Goal: Information Seeking & Learning: Compare options

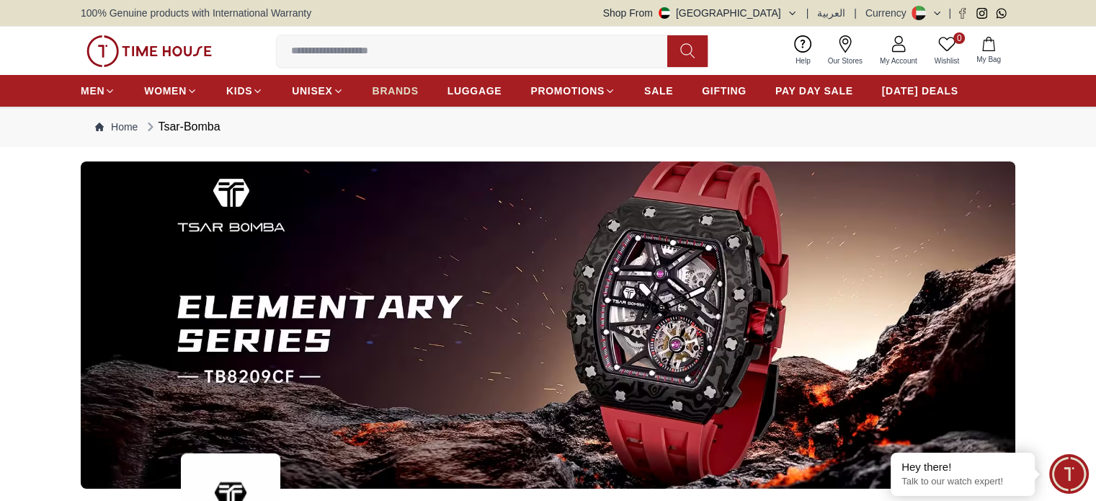
click at [392, 92] on span "BRANDS" at bounding box center [396, 91] width 46 height 14
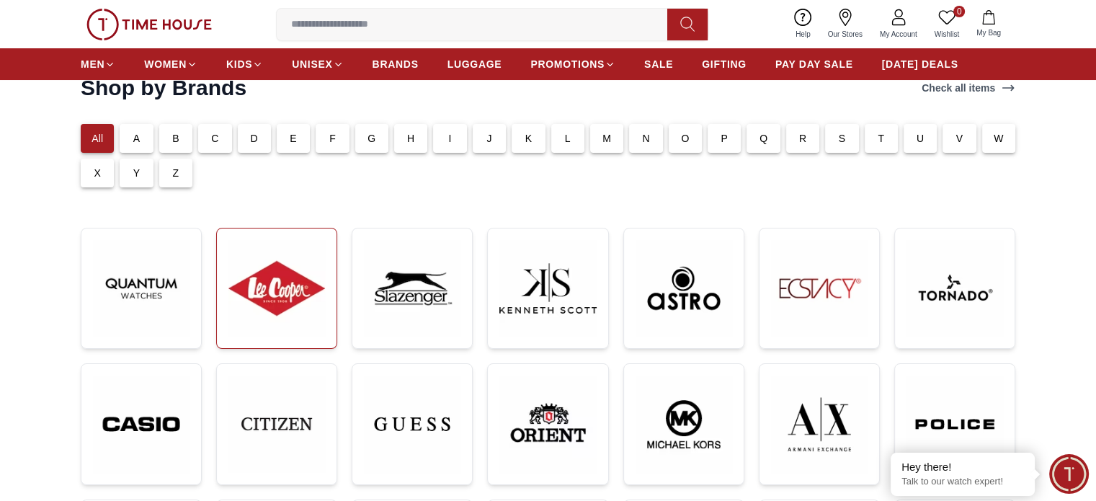
scroll to position [288, 0]
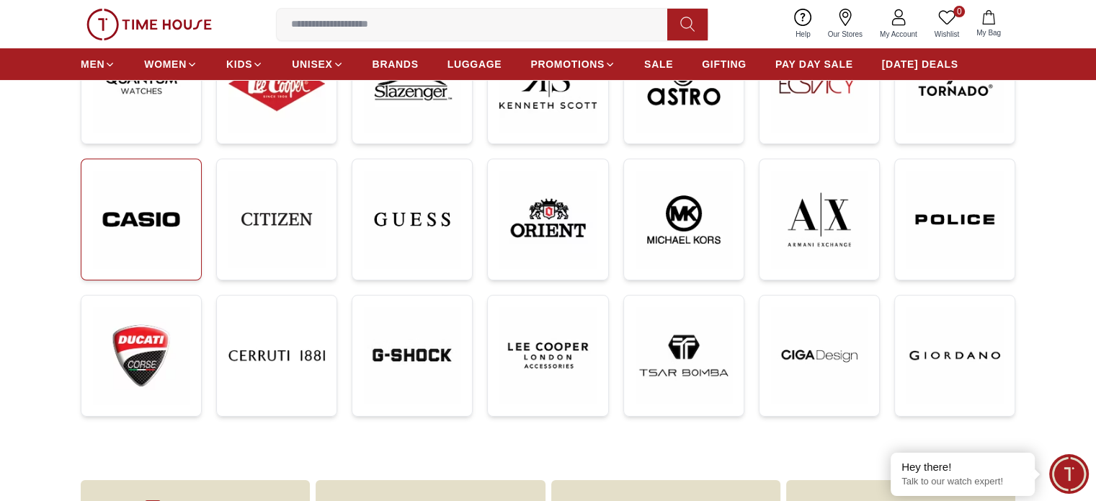
click at [133, 224] on img at bounding box center [141, 219] width 97 height 97
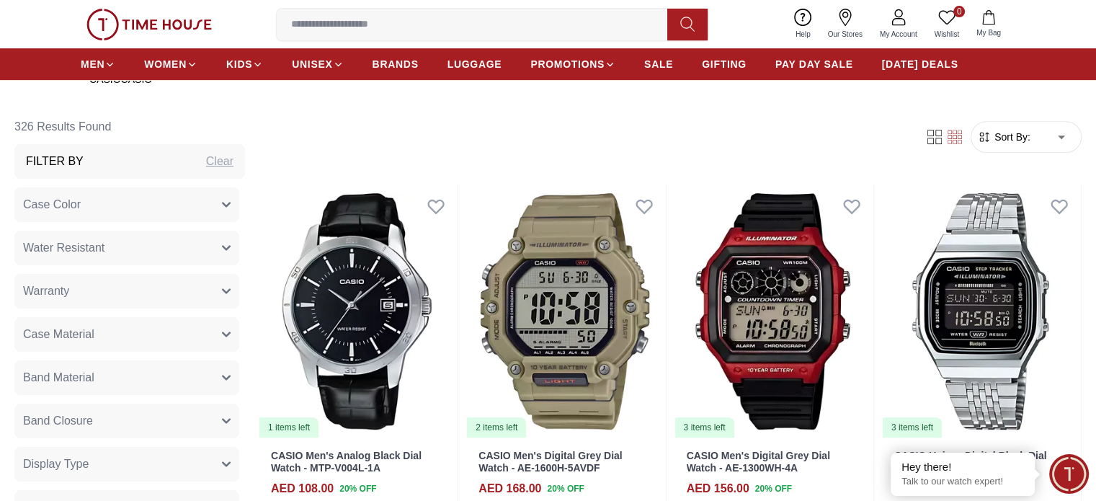
scroll to position [577, 0]
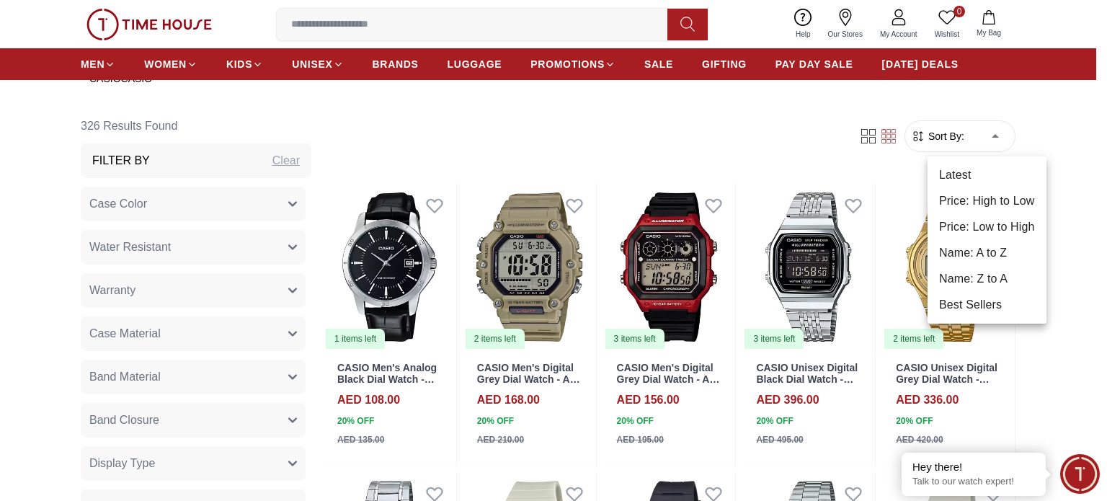
click at [980, 207] on li "Price: High to Low" at bounding box center [987, 201] width 119 height 26
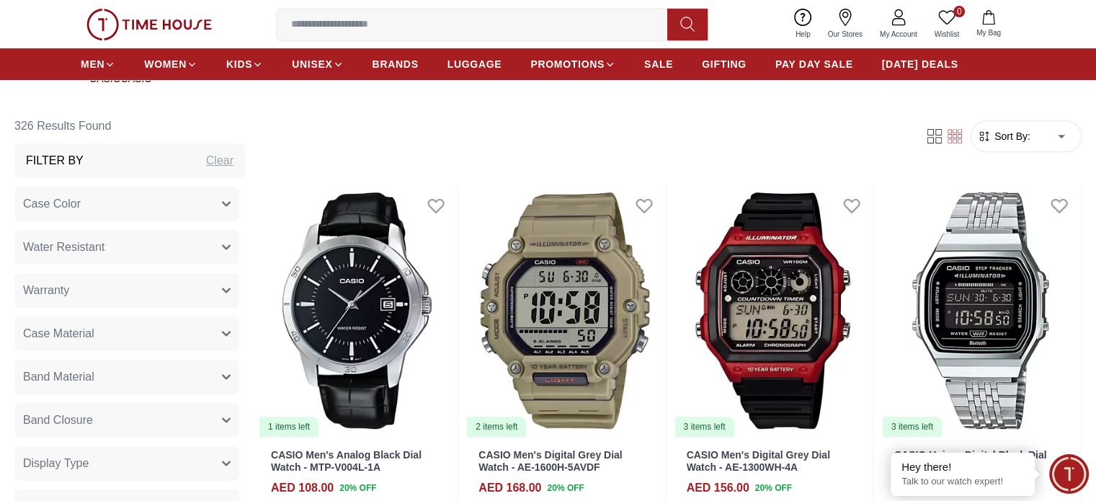
type input "*"
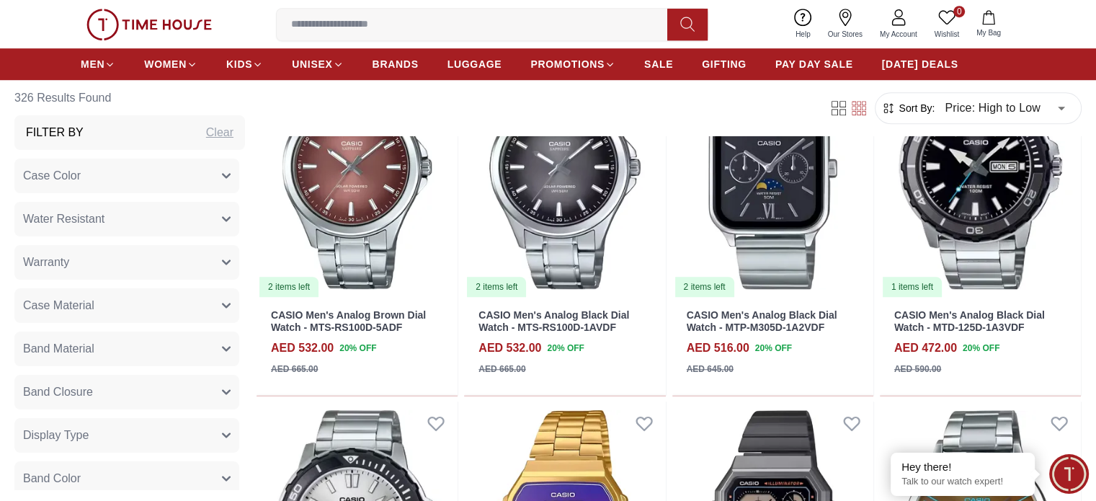
scroll to position [1225, 0]
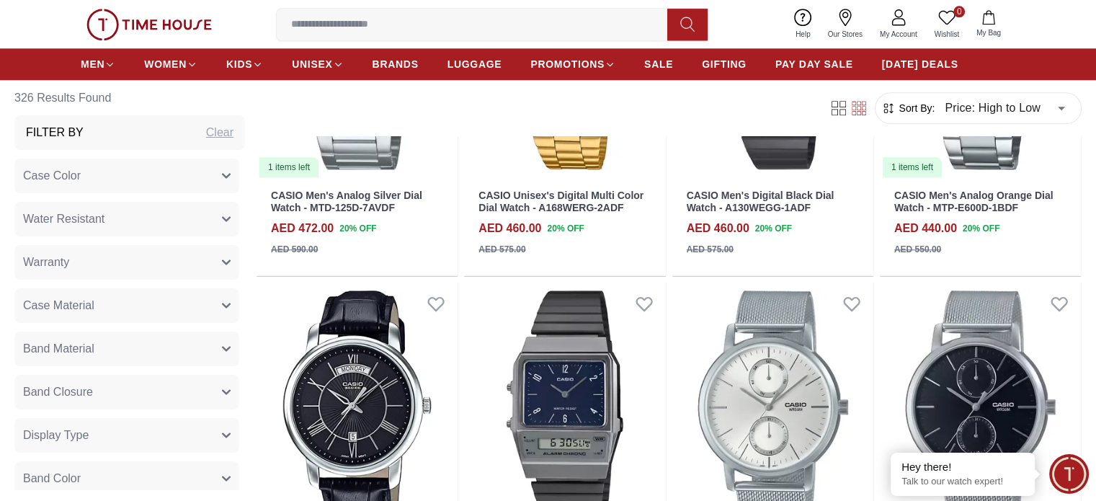
scroll to position [1586, 0]
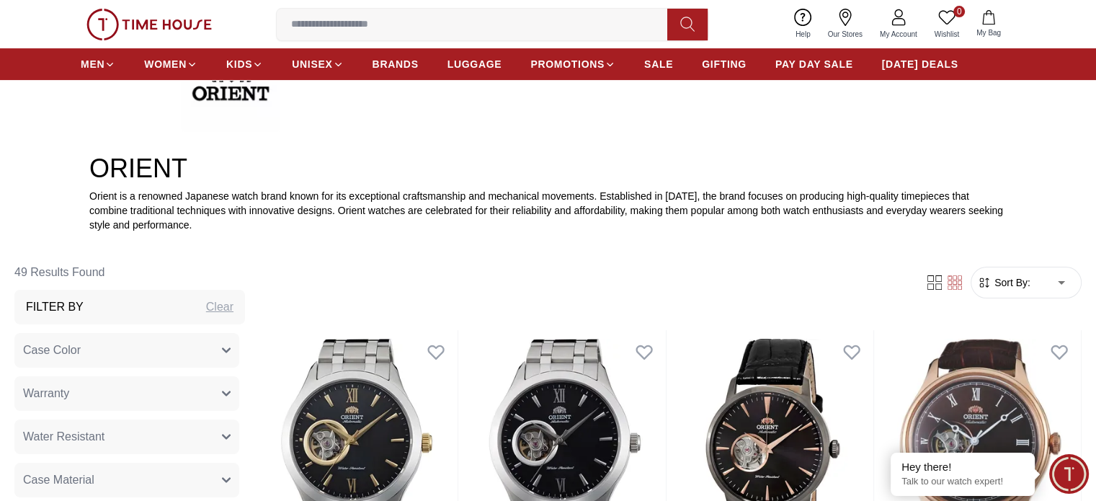
scroll to position [505, 0]
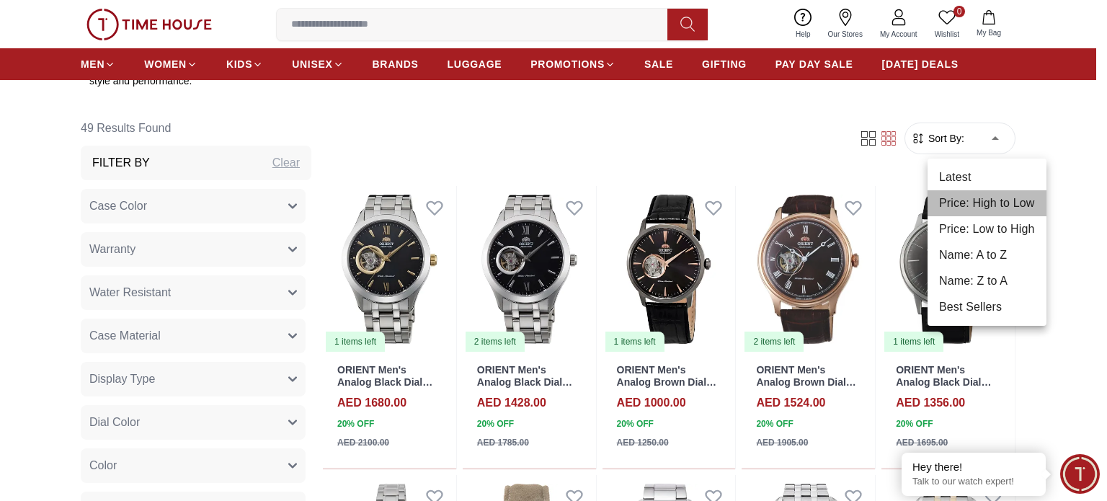
click at [996, 208] on li "Price: High to Low" at bounding box center [987, 203] width 119 height 26
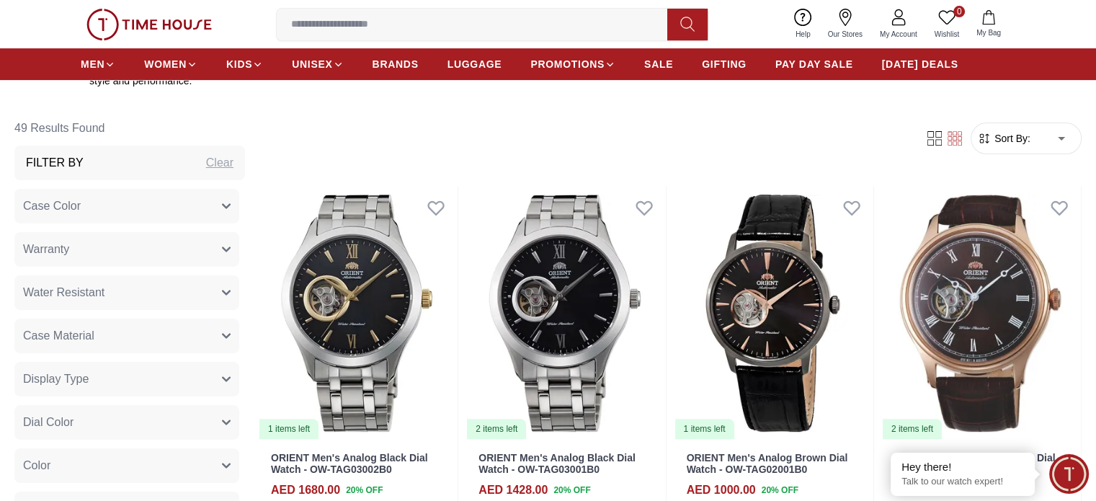
type input "*"
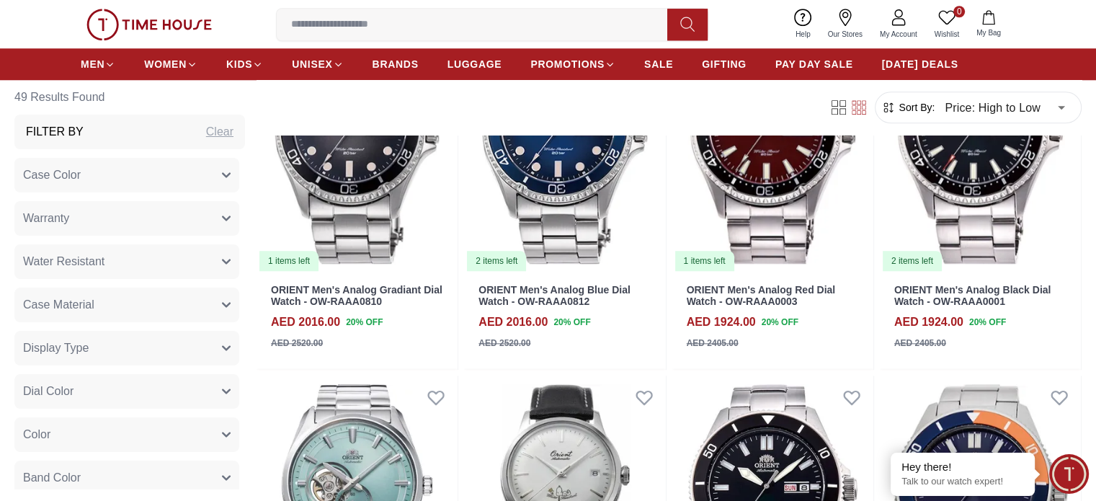
scroll to position [1442, 0]
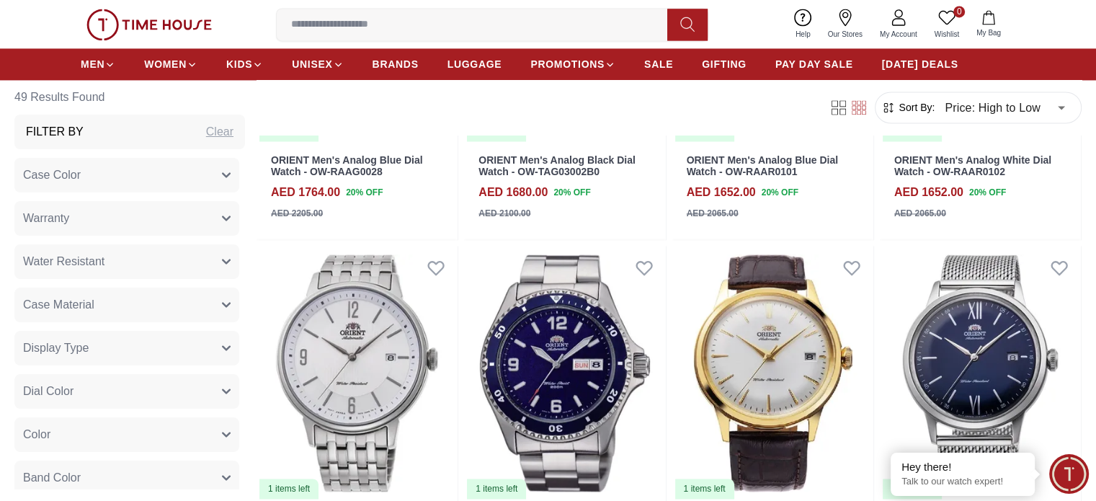
scroll to position [2235, 0]
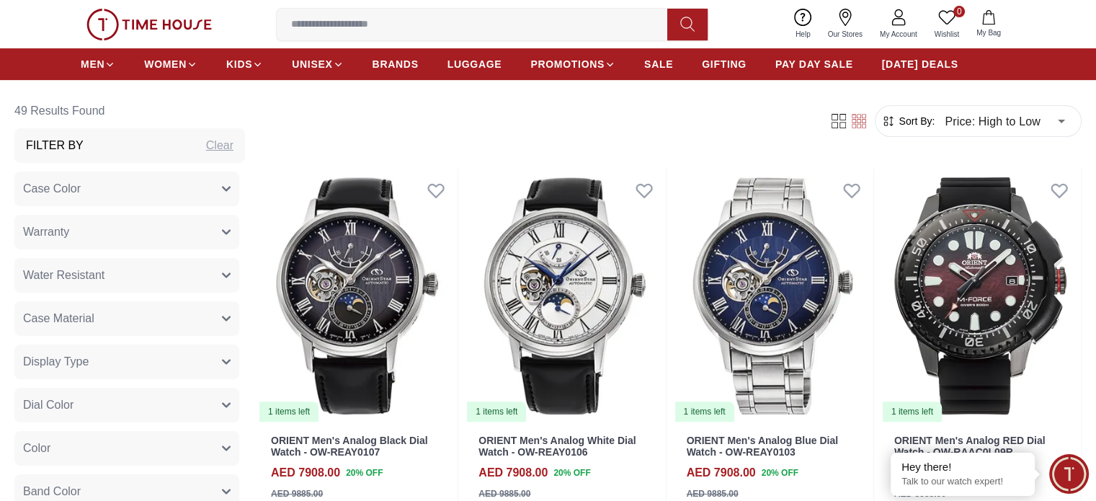
scroll to position [476, 0]
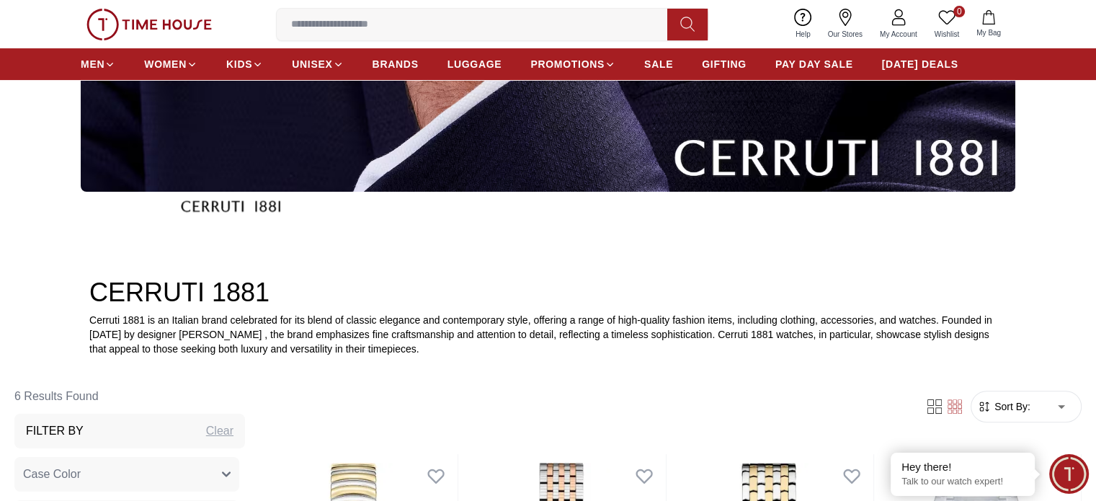
scroll to position [433, 0]
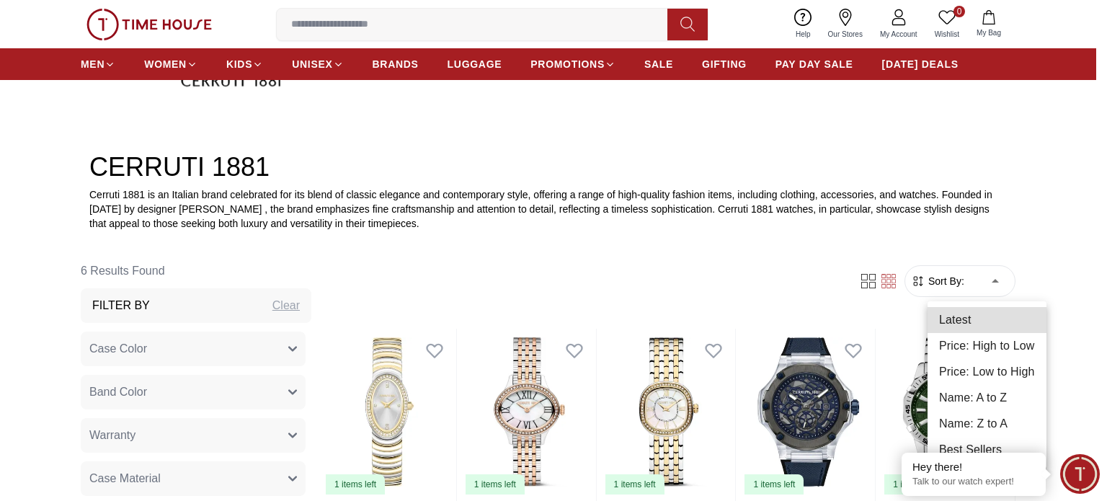
click at [1003, 286] on body "100% Genuine products with International Warranty Shop From UAE | العربية | Cur…" at bounding box center [553, 502] width 1107 height 1870
click at [988, 351] on li "Price: High to Low" at bounding box center [987, 346] width 119 height 26
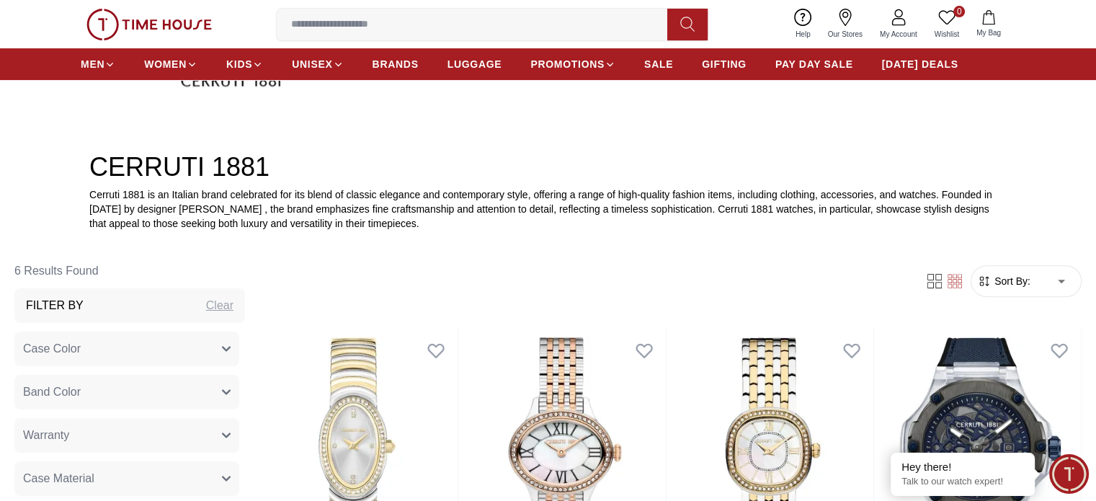
type input "*"
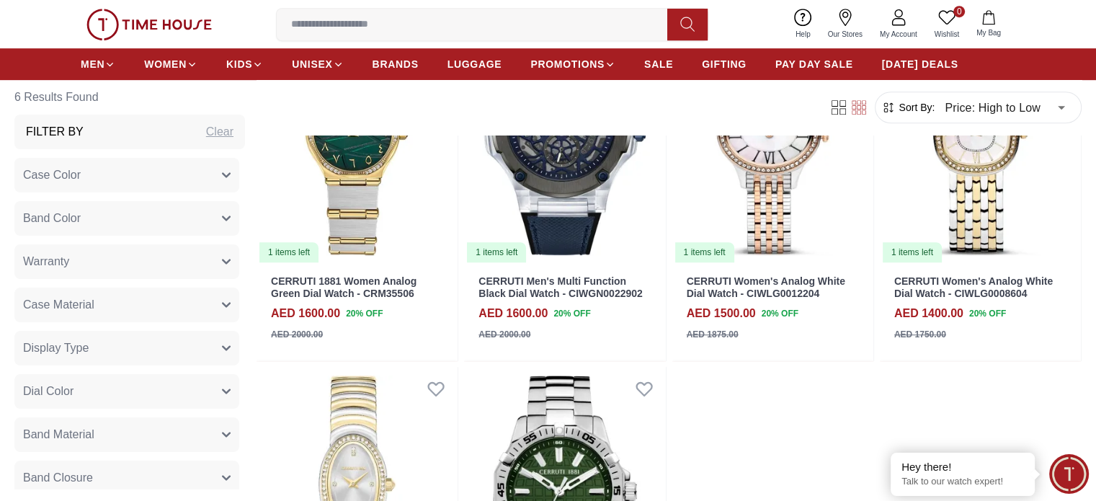
scroll to position [649, 0]
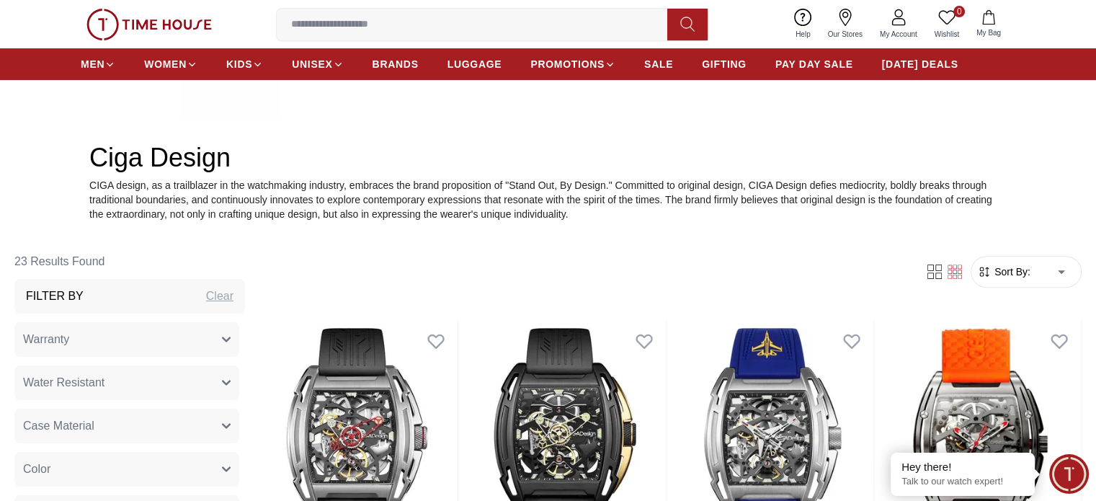
scroll to position [505, 0]
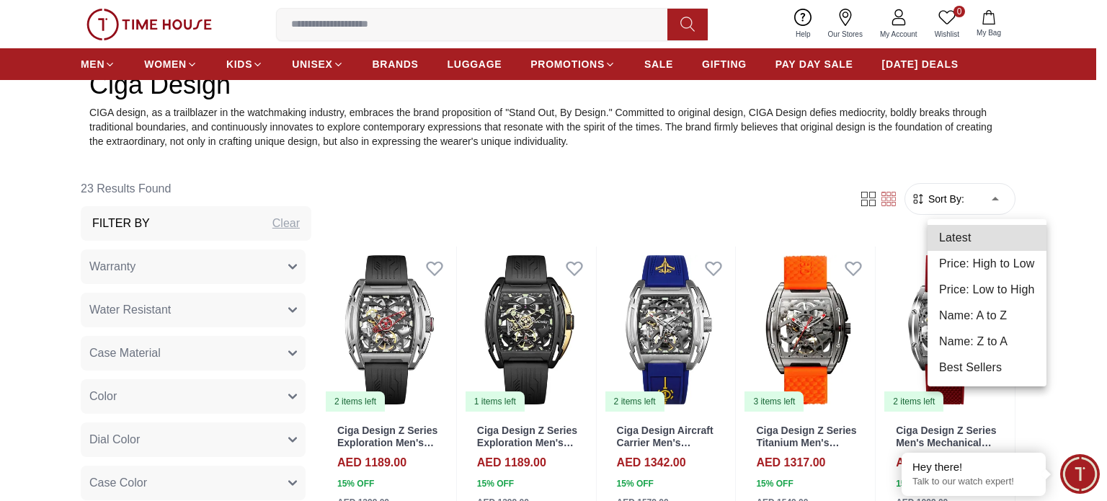
click at [980, 269] on li "Price: High to Low" at bounding box center [987, 264] width 119 height 26
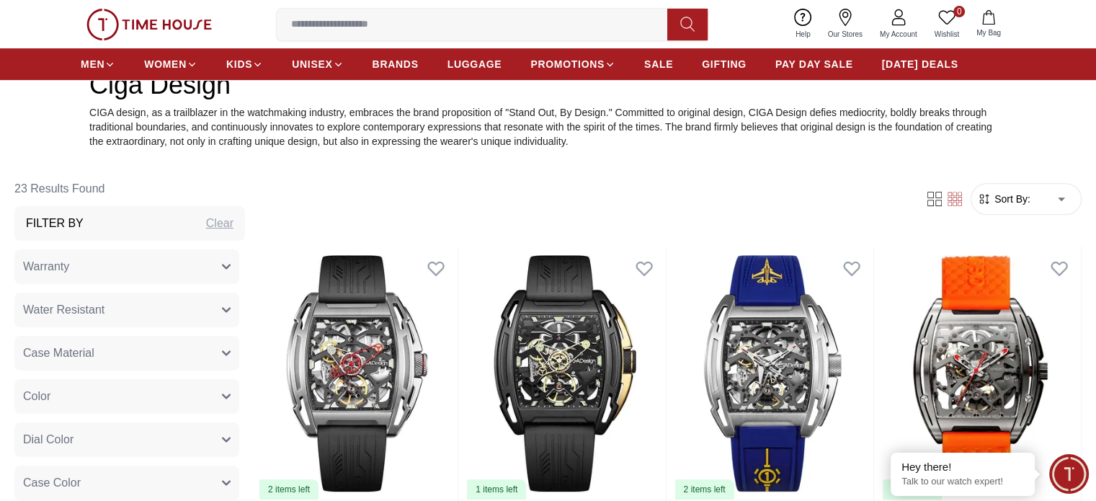
type input "*"
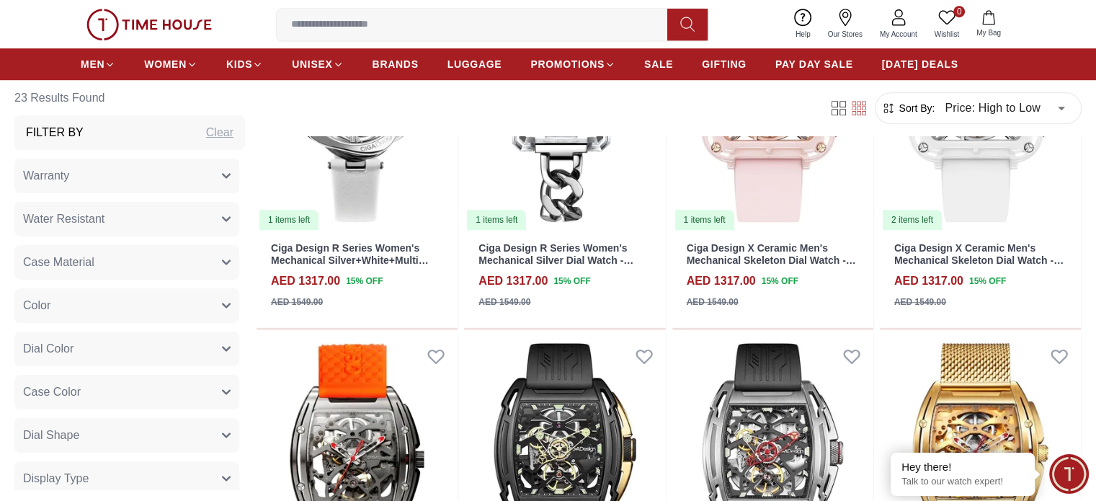
scroll to position [1153, 0]
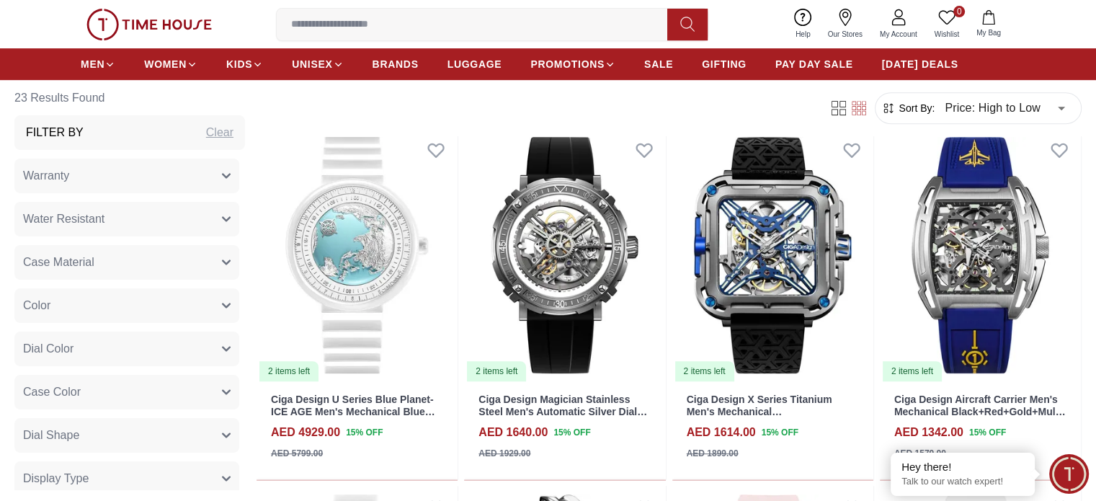
scroll to position [649, 0]
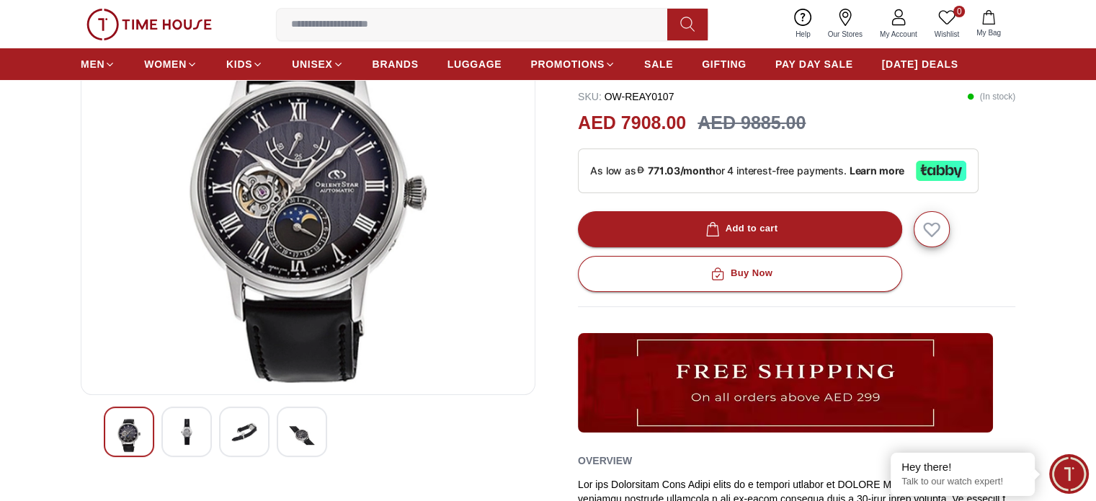
scroll to position [72, 0]
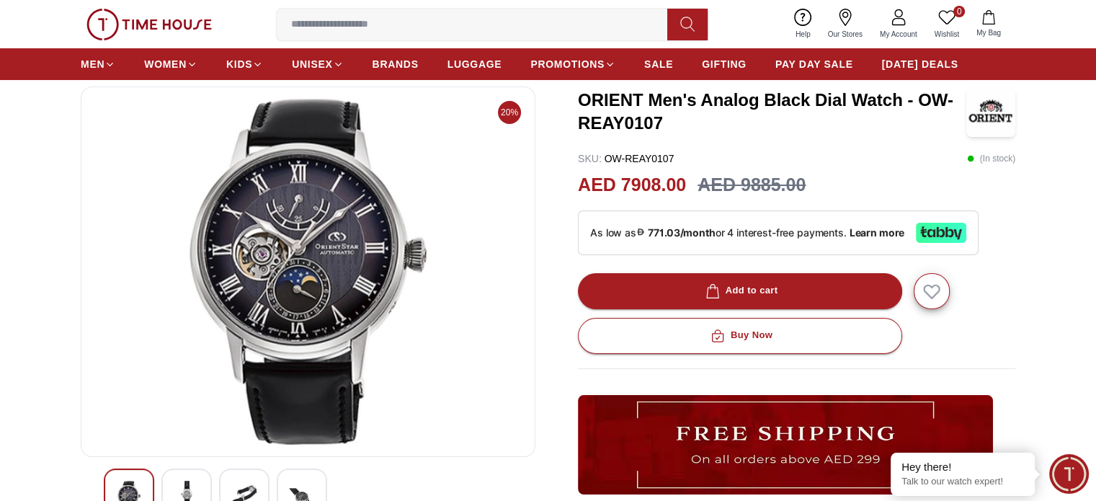
click at [181, 475] on div at bounding box center [186, 494] width 50 height 50
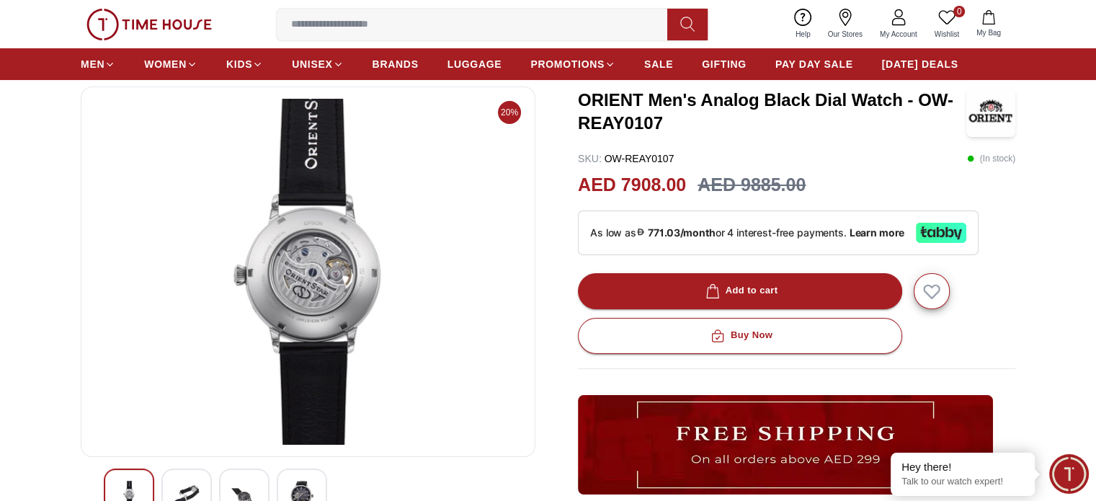
click at [259, 489] on div at bounding box center [244, 494] width 50 height 50
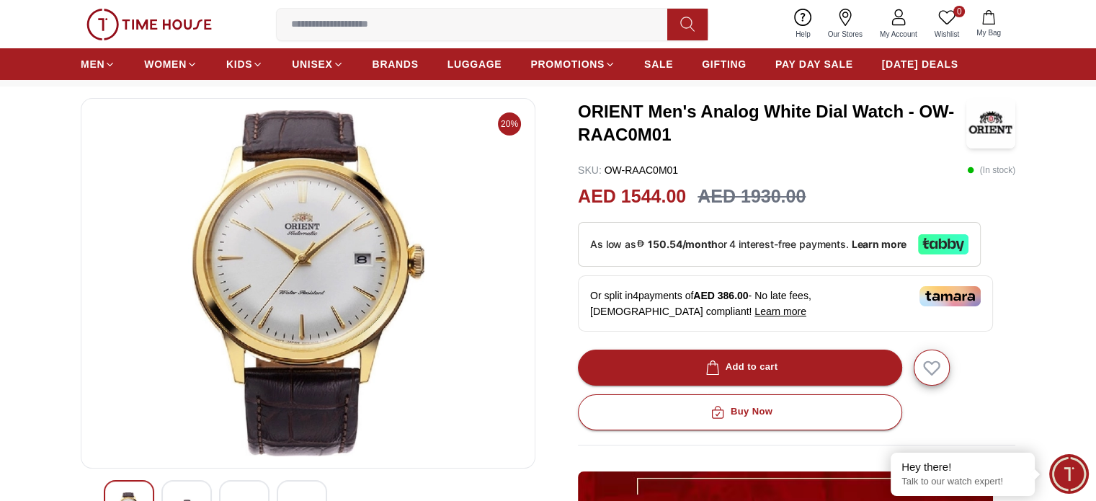
scroll to position [144, 0]
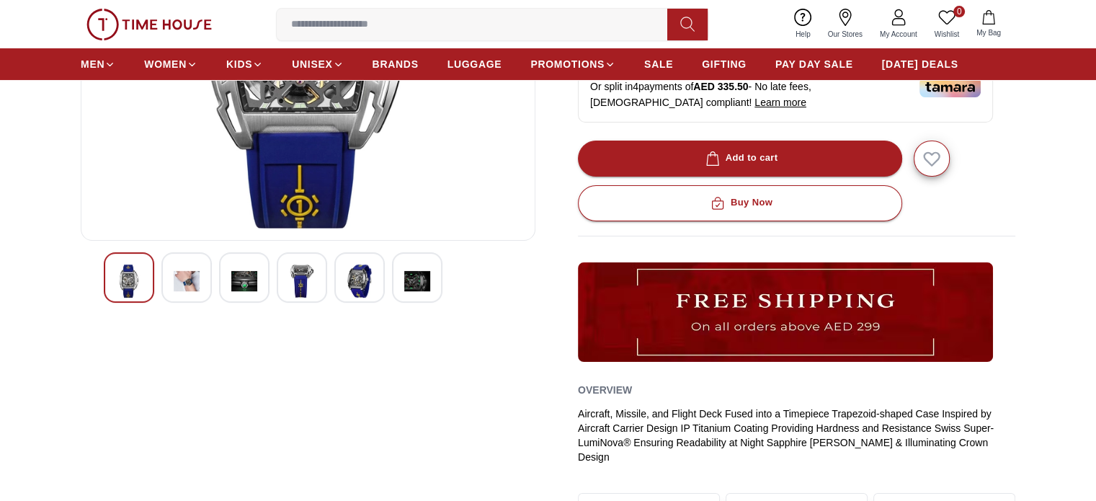
scroll to position [144, 0]
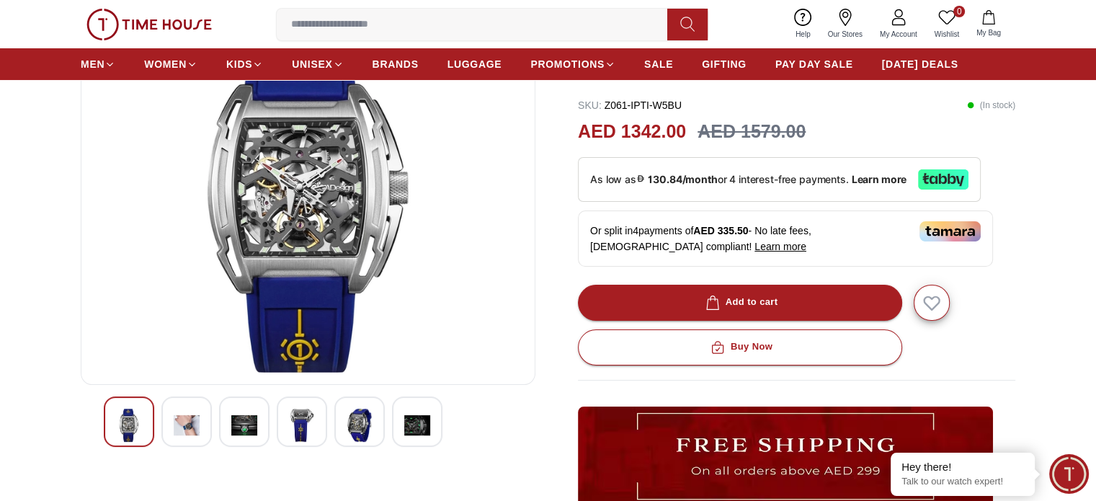
click at [190, 426] on img at bounding box center [187, 425] width 26 height 33
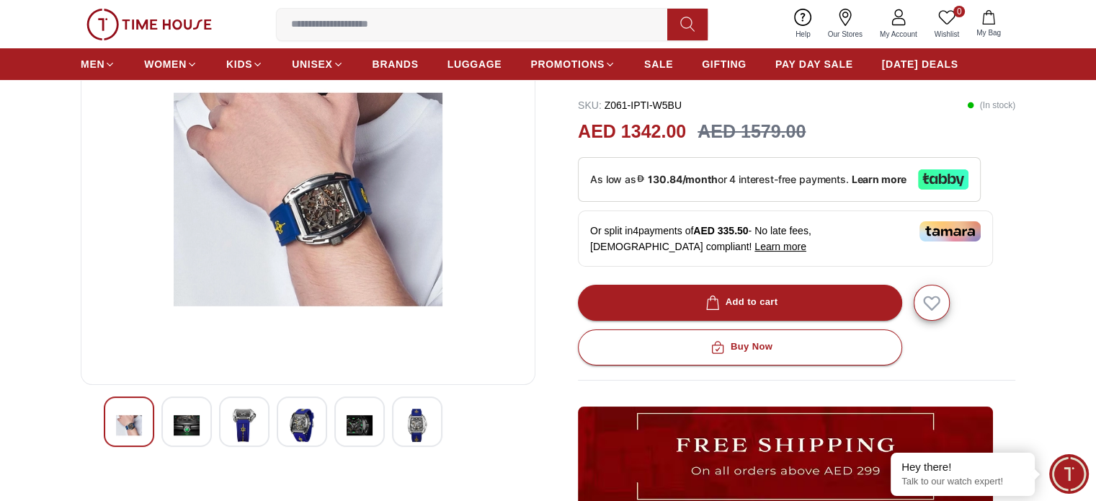
click at [249, 423] on img at bounding box center [244, 425] width 26 height 33
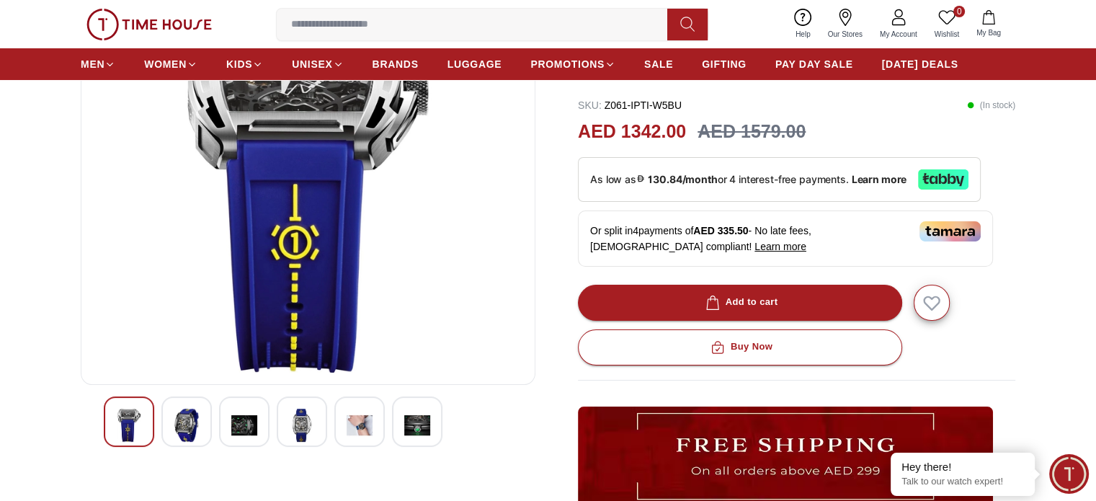
click at [303, 421] on img at bounding box center [302, 425] width 26 height 33
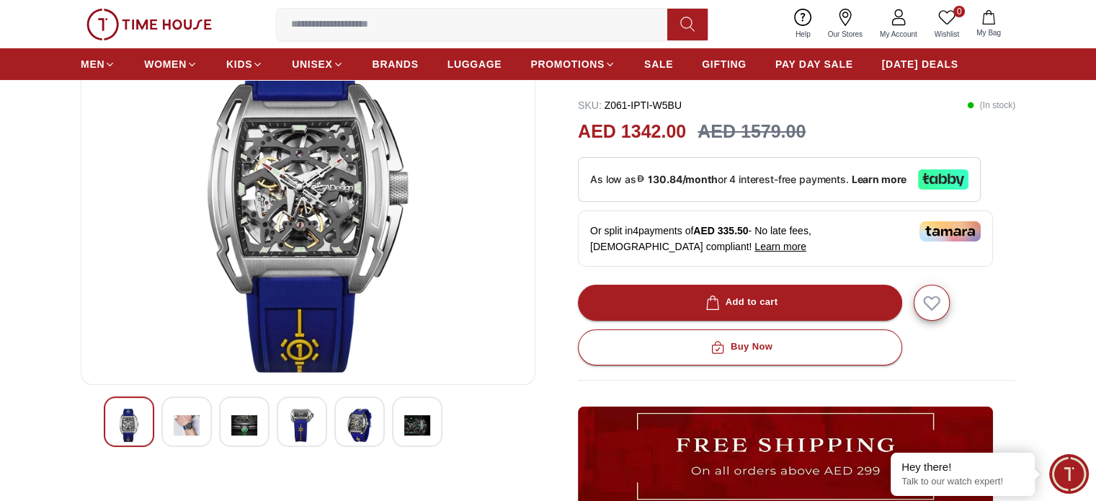
click at [347, 422] on img at bounding box center [360, 425] width 26 height 33
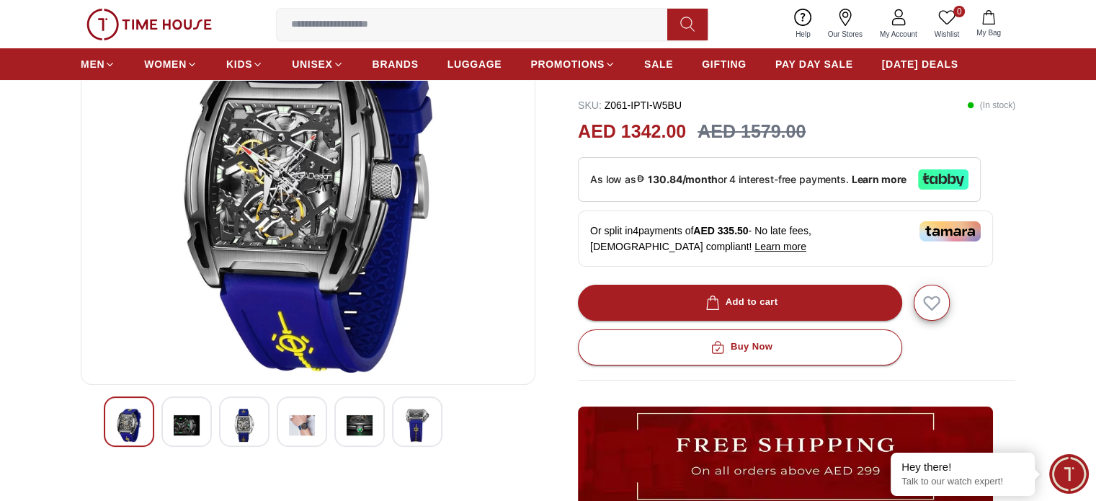
click at [420, 422] on img at bounding box center [417, 425] width 26 height 33
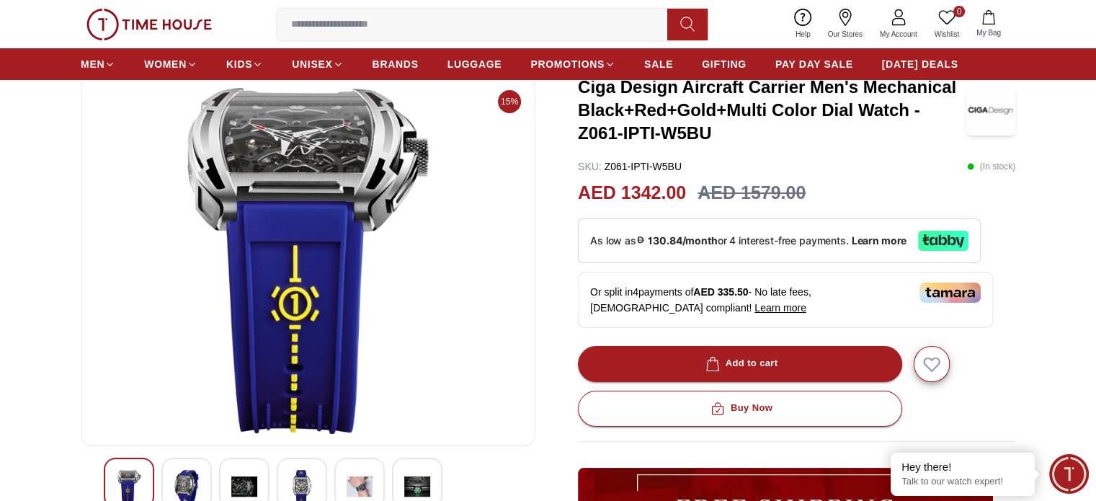
scroll to position [0, 0]
